Goal: Task Accomplishment & Management: Manage account settings

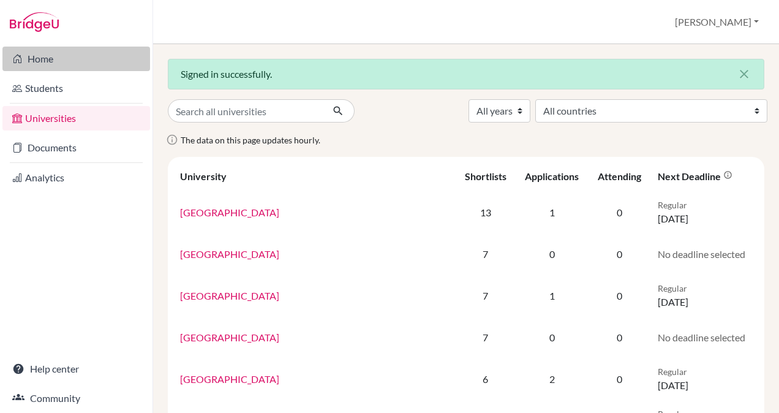
click at [49, 60] on link "Home" at bounding box center [76, 59] width 148 height 25
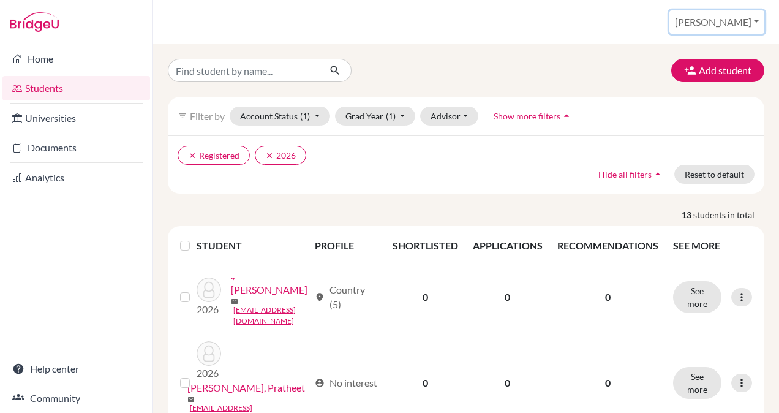
click at [735, 23] on button "[PERSON_NAME]" at bounding box center [717, 21] width 95 height 23
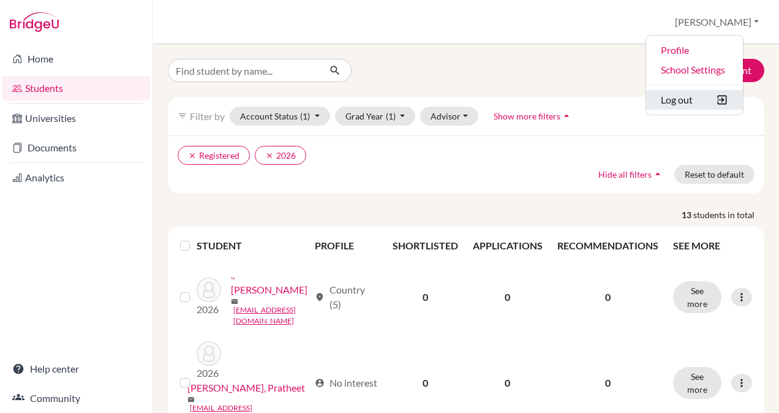
click at [694, 97] on button "Log out" at bounding box center [694, 100] width 97 height 20
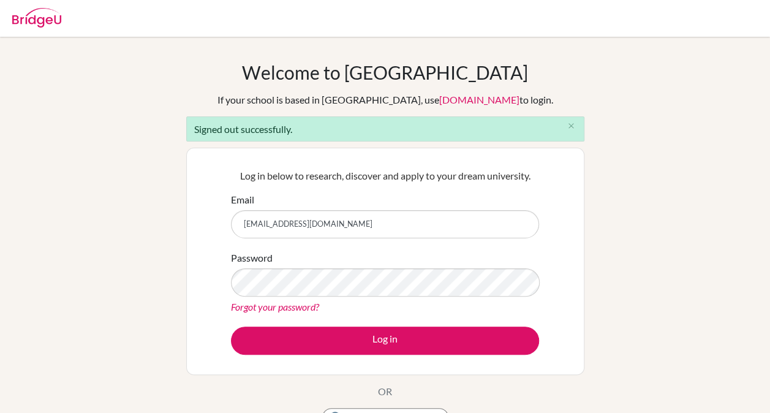
click at [512, 219] on input "[EMAIL_ADDRESS][DOMAIN_NAME]" at bounding box center [385, 224] width 308 height 28
type input "[PERSON_NAME][EMAIL_ADDRESS][DOMAIN_NAME]"
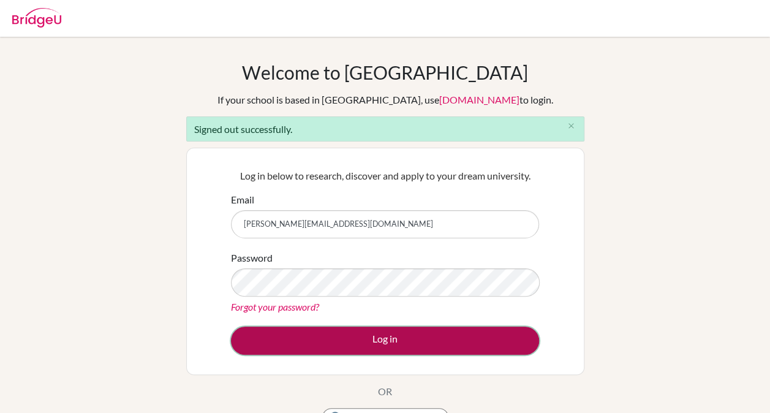
click at [377, 341] on button "Log in" at bounding box center [385, 341] width 308 height 28
